Goal: Task Accomplishment & Management: Manage account settings

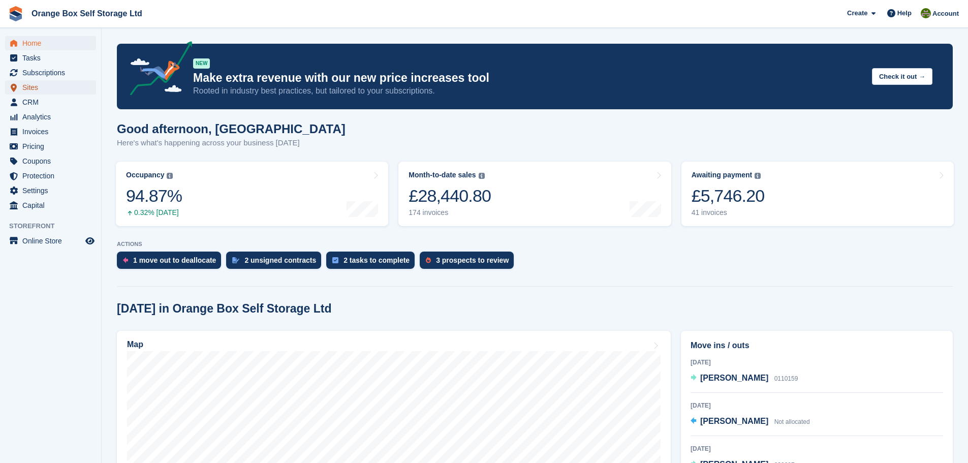
click at [56, 86] on span "Sites" at bounding box center [52, 87] width 61 height 14
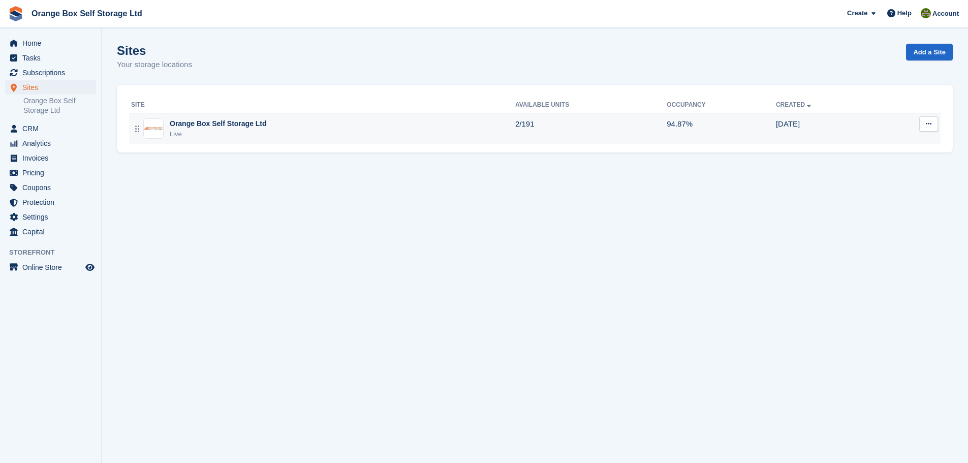
click at [605, 121] on td "2/191" at bounding box center [590, 128] width 151 height 31
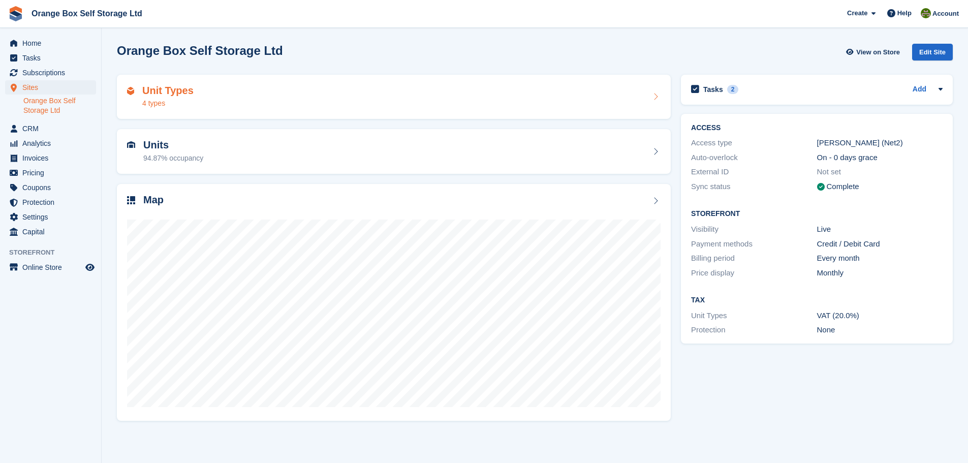
click at [654, 104] on div "Unit Types 4 types" at bounding box center [393, 97] width 533 height 24
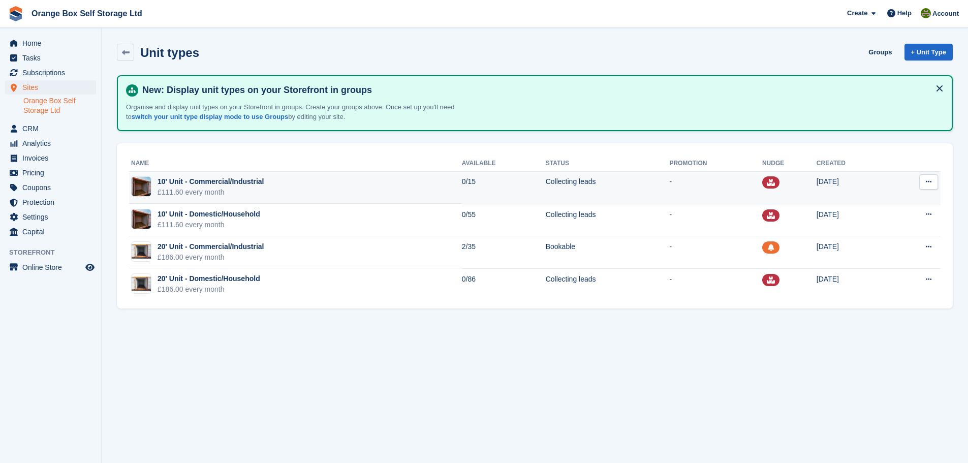
click at [928, 189] on button at bounding box center [928, 181] width 19 height 15
click at [887, 204] on p "Edit unit type" at bounding box center [889, 201] width 88 height 13
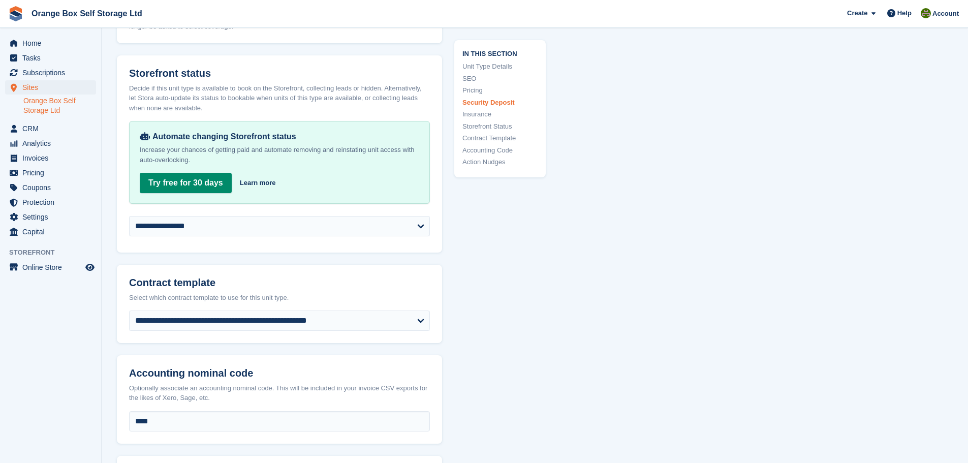
scroll to position [1574, 0]
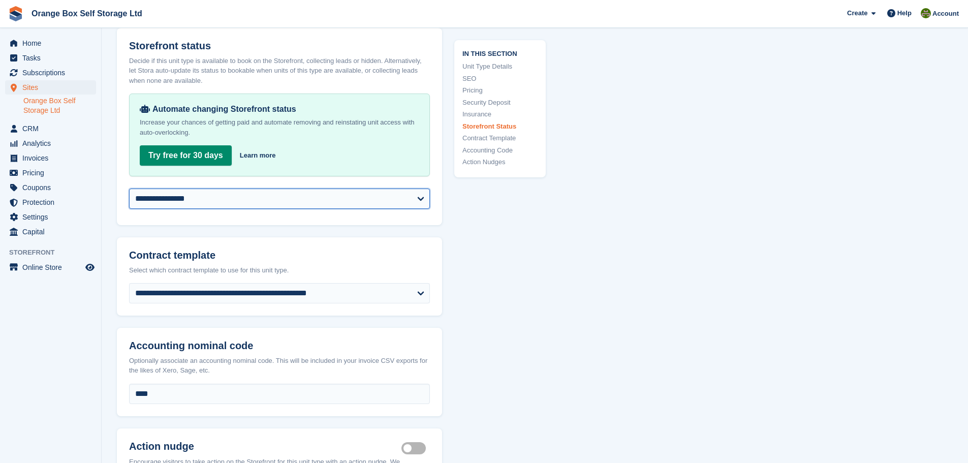
click at [305, 209] on select "**********" at bounding box center [279, 198] width 301 height 20
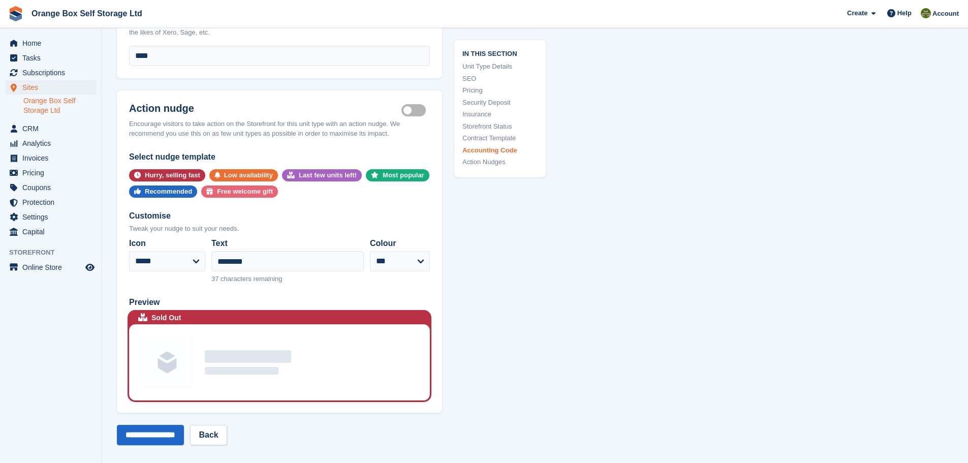
scroll to position [2032, 0]
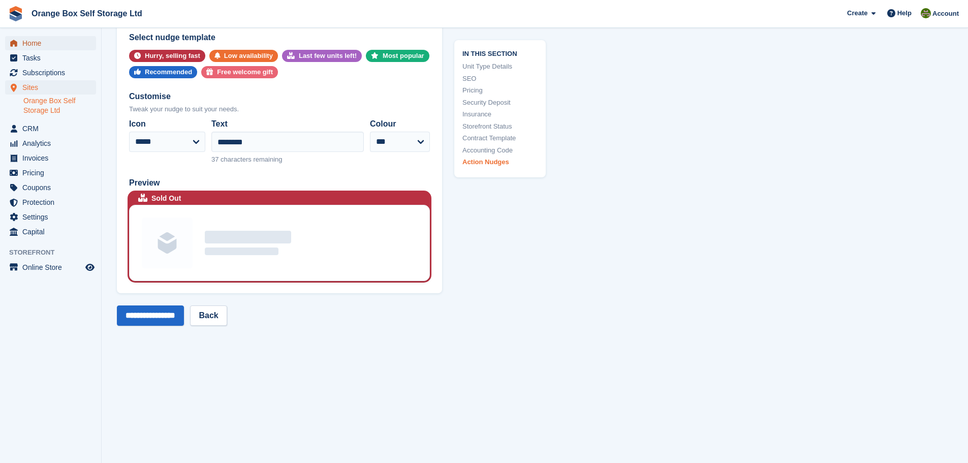
click at [25, 48] on span "Home" at bounding box center [52, 43] width 61 height 14
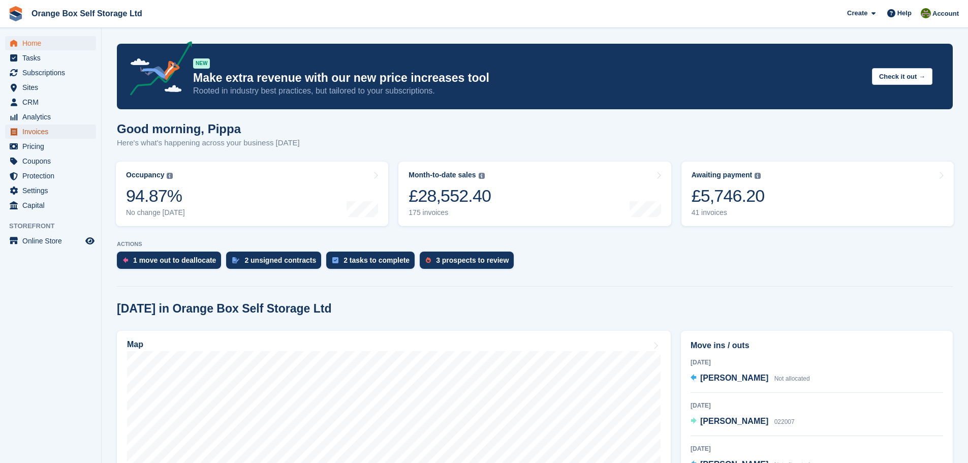
click at [44, 126] on span "Invoices" at bounding box center [52, 131] width 61 height 14
